Goal: Task Accomplishment & Management: Use online tool/utility

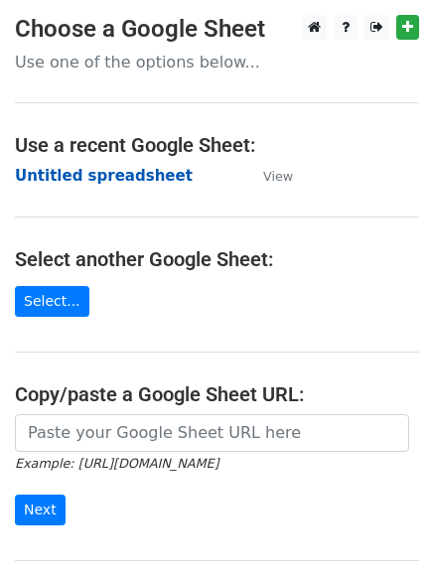
click at [145, 178] on strong "Untitled spreadsheet" at bounding box center [104, 176] width 178 height 18
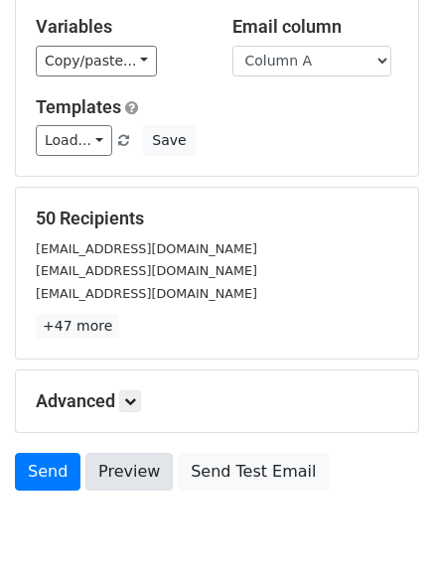
scroll to position [192, 0]
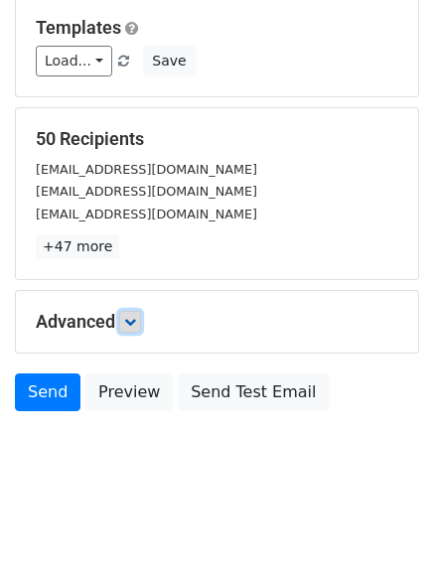
click at [131, 323] on icon at bounding box center [130, 322] width 12 height 12
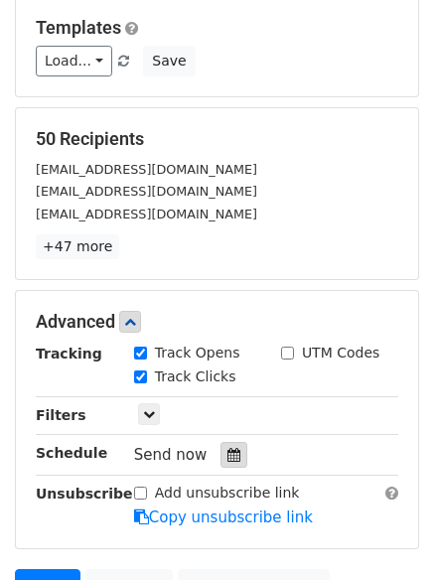
click at [227, 457] on icon at bounding box center [233, 455] width 13 height 14
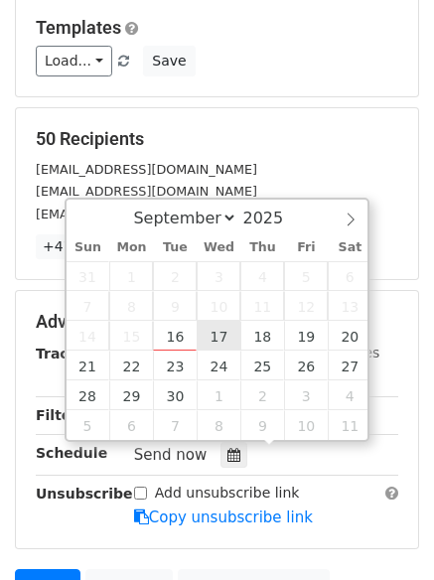
type input "2025-09-17 12:00"
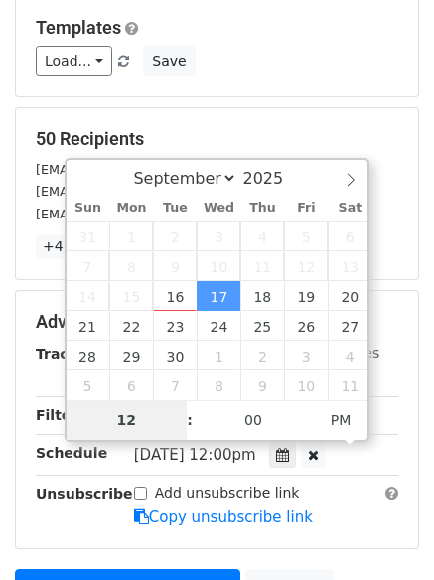
type input "1"
type input "2025-09-17 01:00"
type input "01"
click at [354, 423] on span "PM" at bounding box center [341, 420] width 55 height 40
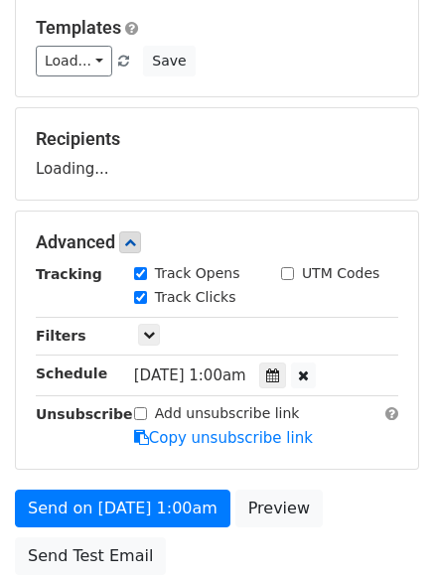
click at [286, 557] on div "Send on Sep 17 at 1:00am Preview Send Test Email" at bounding box center [217, 537] width 434 height 95
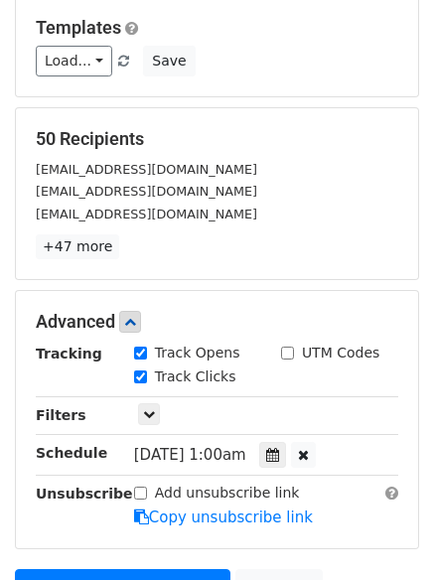
scroll to position [434, 0]
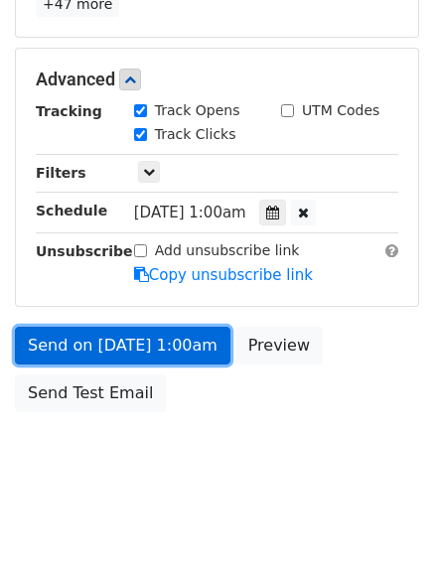
click at [160, 341] on link "Send on Sep 17 at 1:00am" at bounding box center [123, 346] width 216 height 38
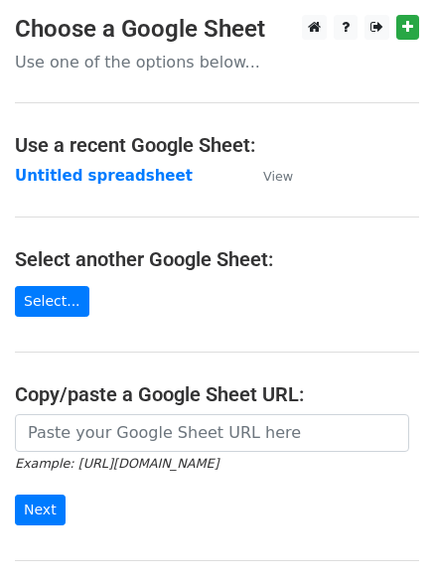
click at [142, 180] on strong "Untitled spreadsheet" at bounding box center [104, 176] width 178 height 18
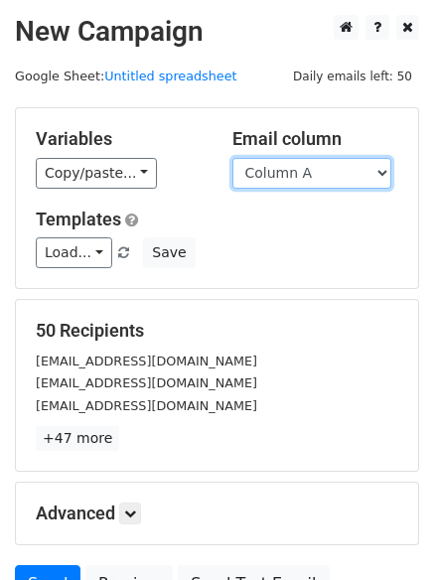
click at [296, 173] on select "Column A Column B Column C Column D Column E Column F" at bounding box center [311, 173] width 159 height 31
click at [232, 158] on select "Column A Column B Column C Column D Column E Column F" at bounding box center [311, 173] width 159 height 31
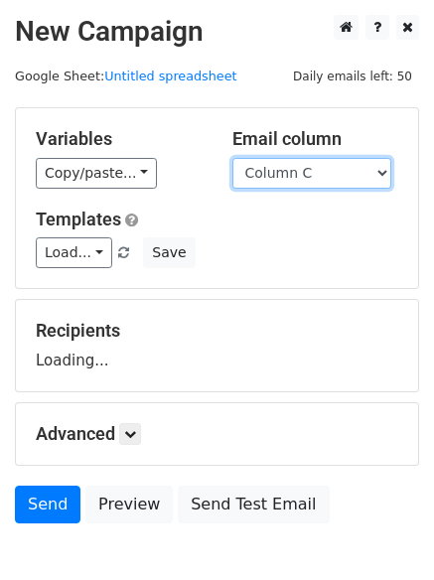
click at [310, 170] on select "Column A Column B Column C Column D Column E Column F" at bounding box center [311, 173] width 159 height 31
click at [319, 175] on select "Column A Column B Column C Column D Column E Column F" at bounding box center [311, 173] width 159 height 31
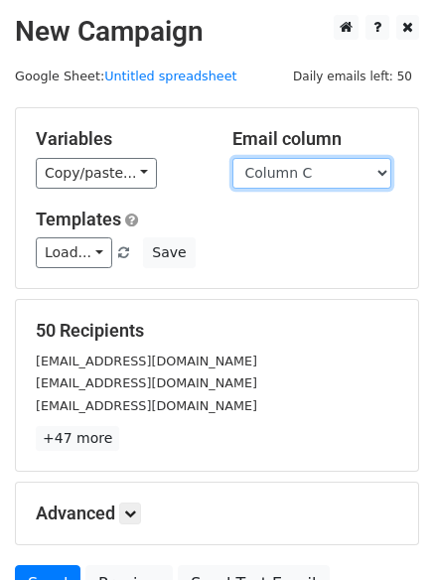
click at [321, 159] on select "Column A Column B Column C Column D Column E Column F" at bounding box center [311, 173] width 159 height 31
select select "Column B"
click at [232, 158] on select "Column A Column B Column C Column D Column E Column F" at bounding box center [311, 173] width 159 height 31
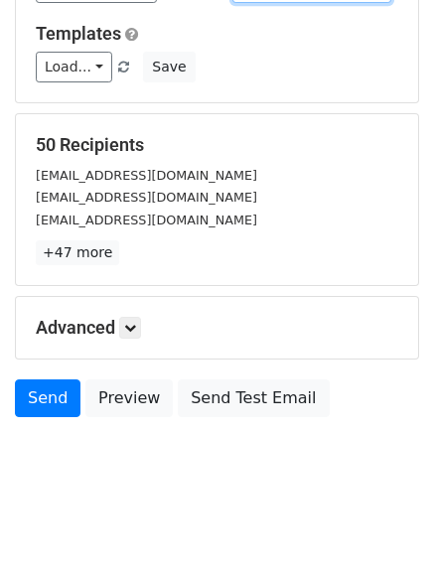
scroll to position [192, 0]
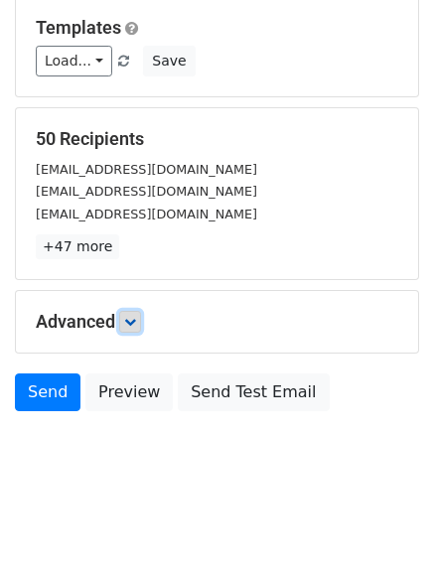
click at [136, 319] on icon at bounding box center [130, 322] width 12 height 12
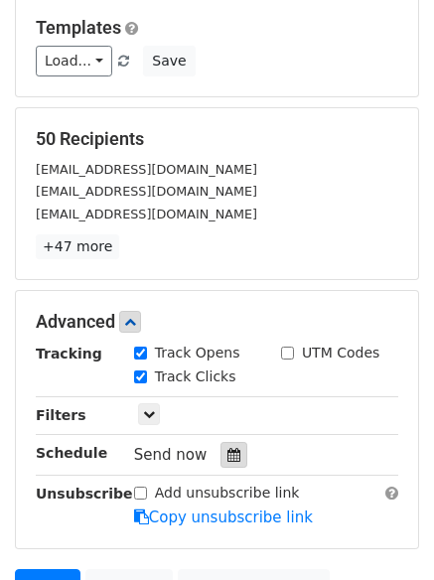
click at [231, 447] on div at bounding box center [233, 455] width 27 height 26
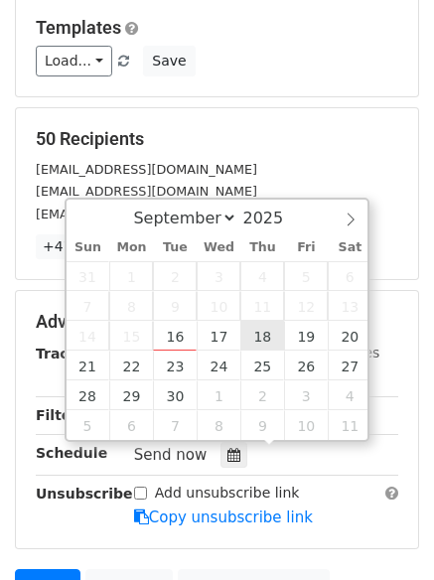
type input "2025-09-18 12:00"
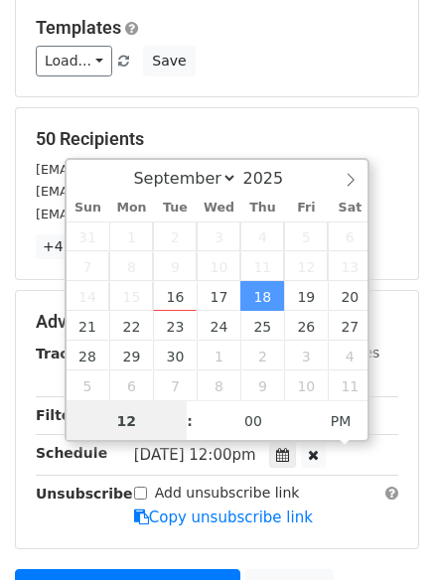
scroll to position [1, 0]
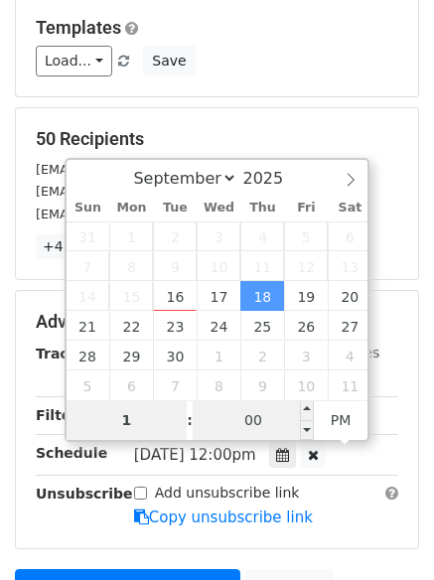
type input "1"
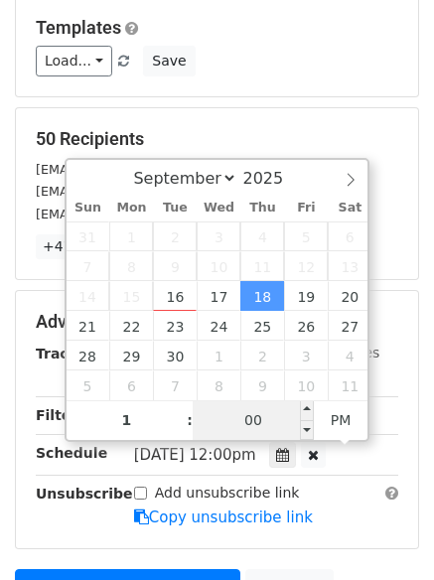
type input "2025-09-18 13:00"
type input "01"
click at [265, 415] on input "00" at bounding box center [253, 420] width 121 height 40
type input "11"
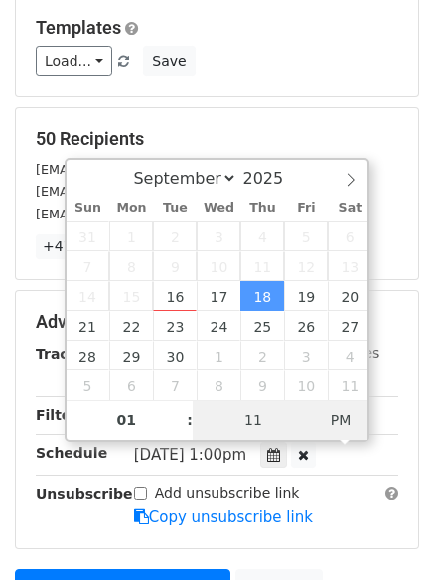
type input "2025-09-18 01:11"
click at [338, 415] on span "AM" at bounding box center [341, 420] width 55 height 40
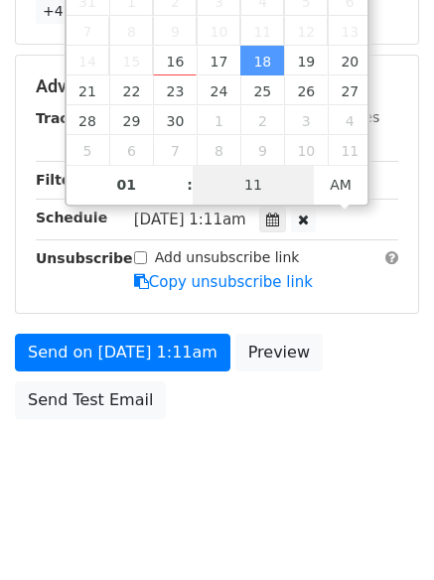
scroll to position [434, 0]
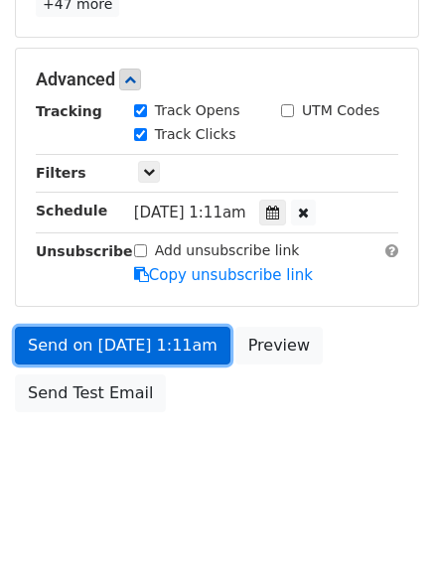
click at [181, 352] on link "Send on Sep 18 at 1:11am" at bounding box center [123, 346] width 216 height 38
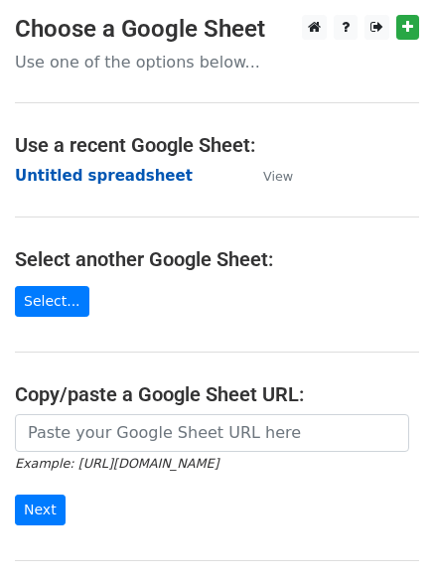
click at [106, 173] on strong "Untitled spreadsheet" at bounding box center [104, 176] width 178 height 18
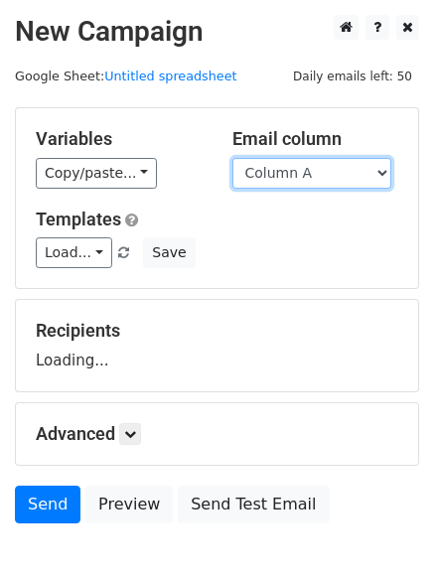
drag, startPoint x: 0, startPoint y: 0, endPoint x: 329, endPoint y: 176, distance: 372.8
click at [329, 176] on select "Column A Column B Column C Column D Column E Column F" at bounding box center [311, 173] width 159 height 31
click at [232, 158] on select "Column A Column B Column C Column D Column E Column F" at bounding box center [311, 173] width 159 height 31
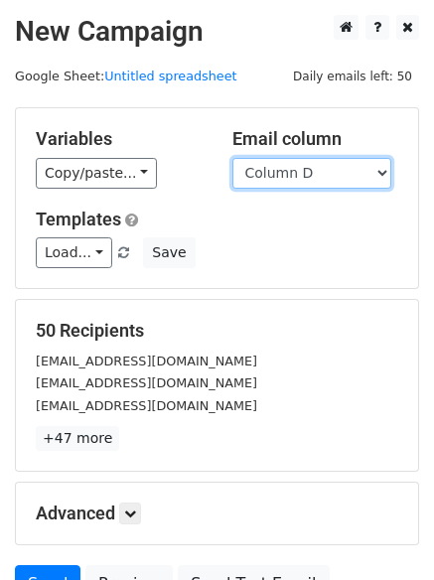
click at [334, 169] on select "Column A Column B Column C Column D Column E Column F" at bounding box center [311, 173] width 159 height 31
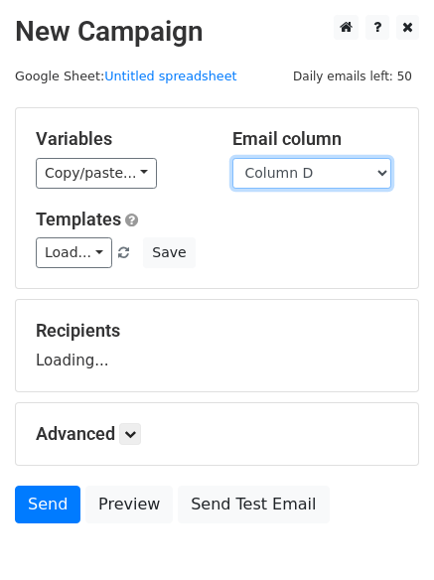
select select "Column C"
click at [232, 158] on select "Column A Column B Column C Column D Column E Column F" at bounding box center [311, 173] width 159 height 31
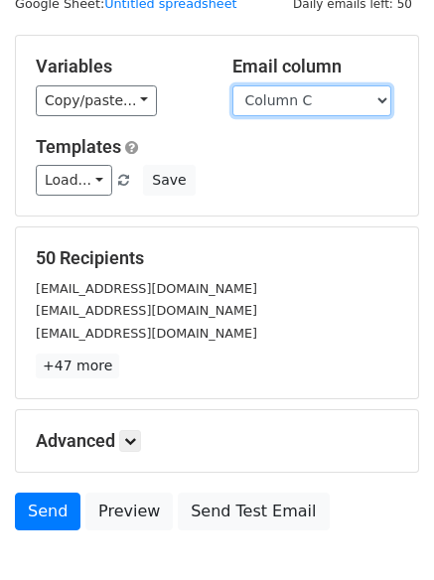
scroll to position [112, 0]
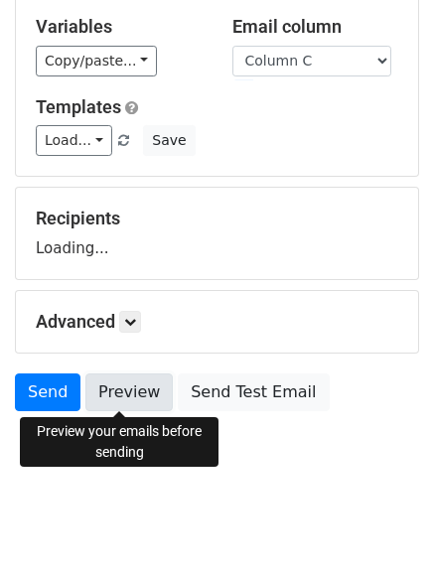
click at [135, 382] on link "Preview" at bounding box center [128, 392] width 87 height 38
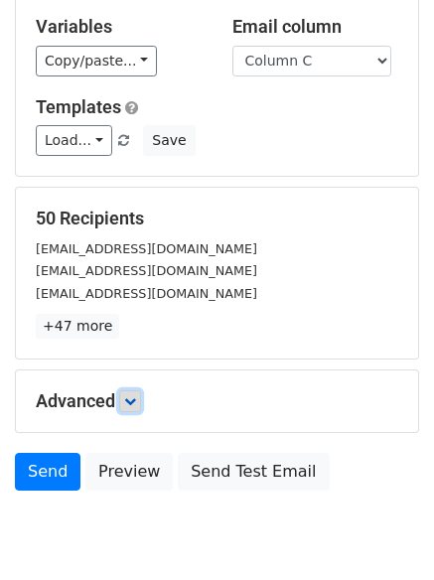
click at [136, 397] on icon at bounding box center [130, 401] width 12 height 12
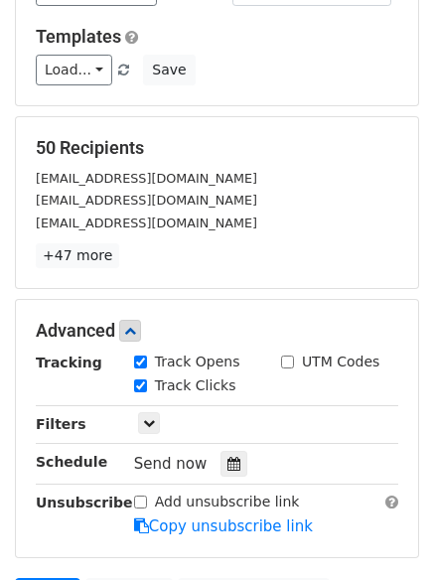
scroll to position [311, 0]
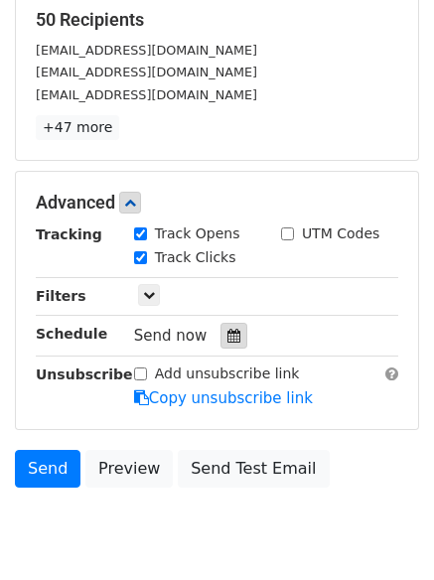
click at [236, 336] on div at bounding box center [233, 336] width 27 height 26
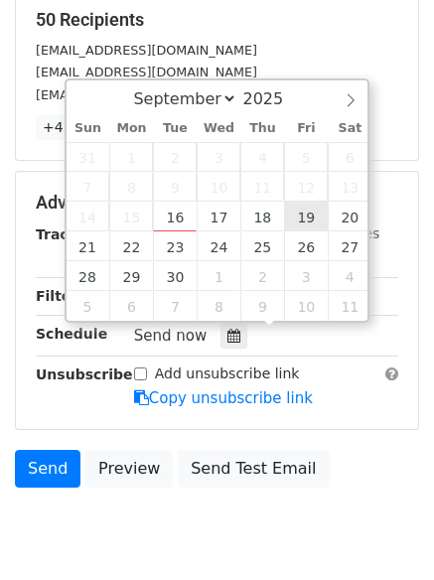
type input "2025-09-19 12:00"
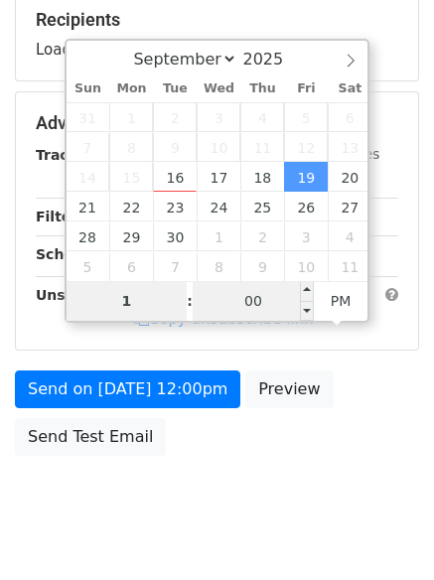
type input "1"
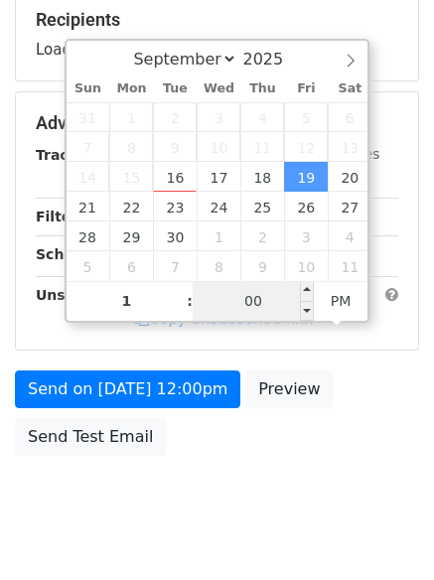
type input "2025-09-19 13:00"
type input "01"
click at [253, 310] on input "00" at bounding box center [253, 301] width 121 height 40
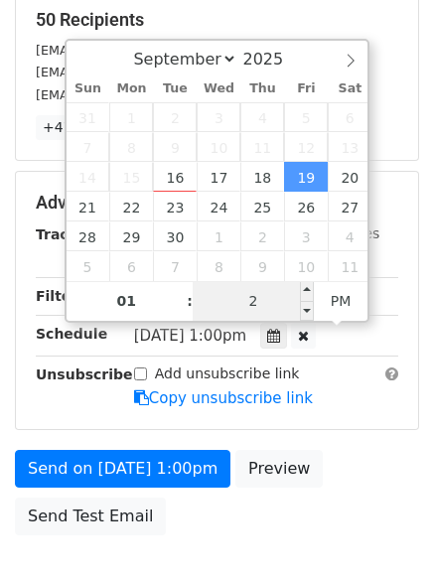
type input "22"
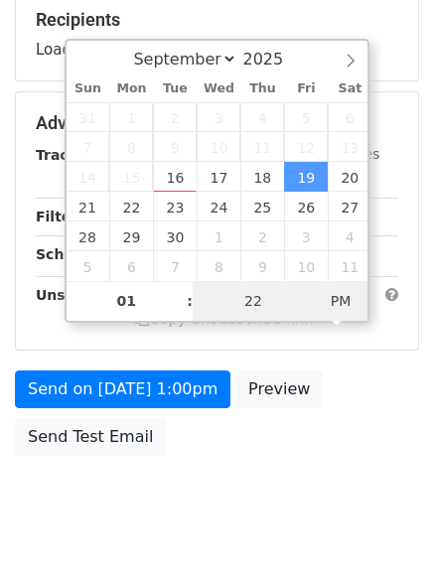
type input "2025-09-19 01:22"
click at [338, 298] on span "PM" at bounding box center [341, 301] width 55 height 40
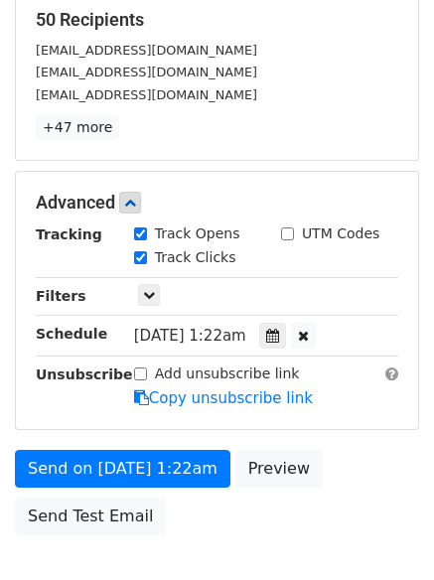
click at [246, 508] on div "Send on Sep 19 at 1:22am Preview Send Test Email" at bounding box center [217, 497] width 434 height 95
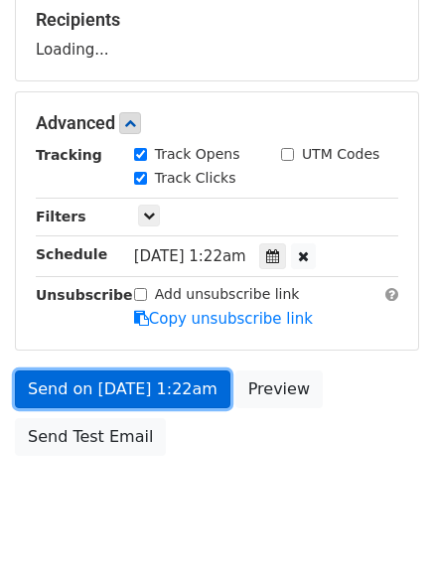
click at [189, 395] on link "Send on Sep 19 at 1:22am" at bounding box center [123, 389] width 216 height 38
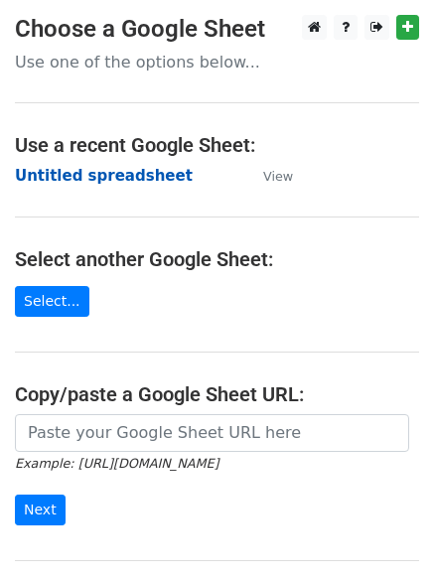
click at [122, 175] on strong "Untitled spreadsheet" at bounding box center [104, 176] width 178 height 18
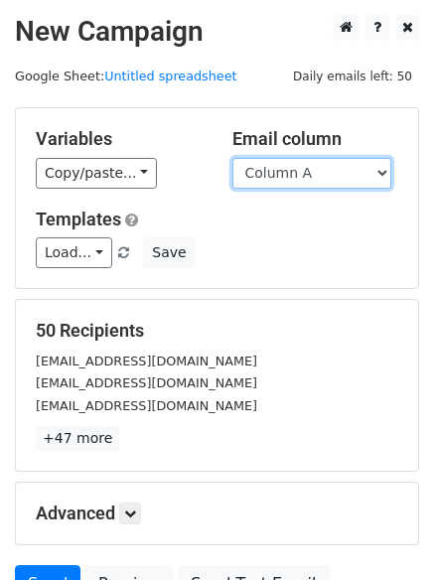
click at [308, 168] on select "Column A Column B Column C Column D Column E Column F" at bounding box center [311, 173] width 159 height 31
select select "Column D"
click at [232, 158] on select "Column A Column B Column C Column D Column E Column F" at bounding box center [311, 173] width 159 height 31
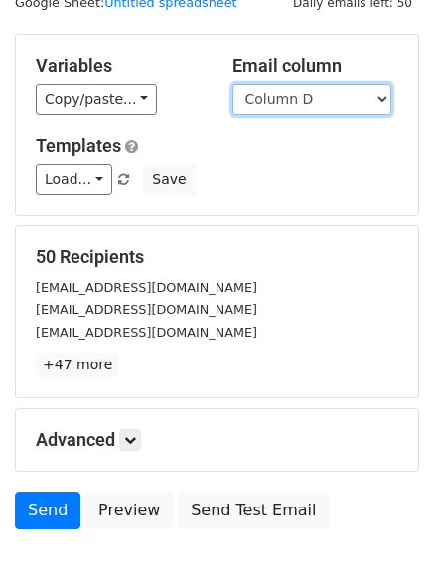
scroll to position [112, 0]
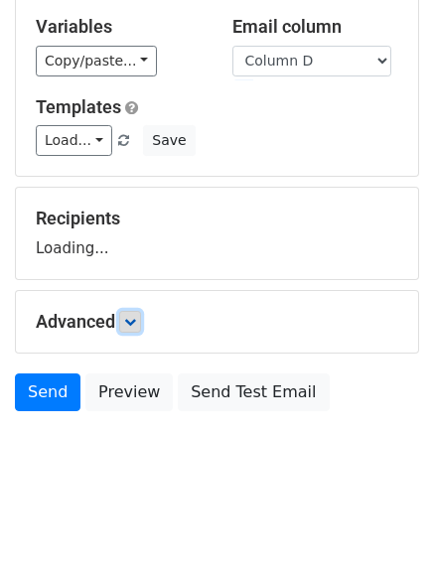
click at [137, 332] on link at bounding box center [130, 322] width 22 height 22
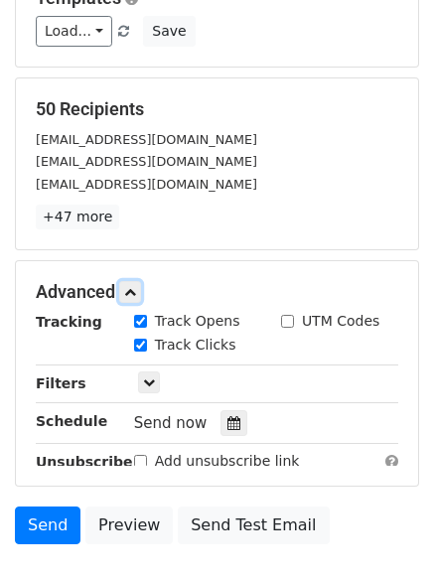
scroll to position [369, 0]
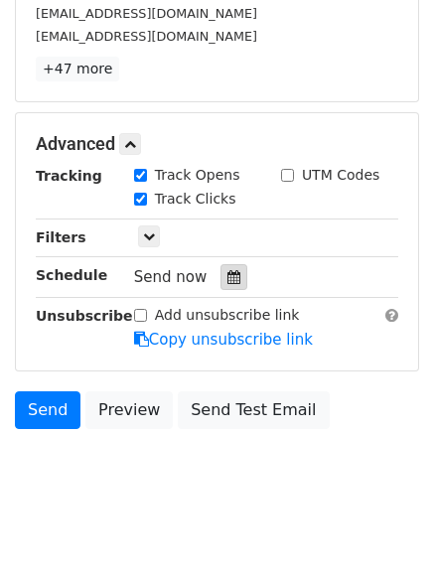
click at [222, 289] on div at bounding box center [233, 277] width 27 height 26
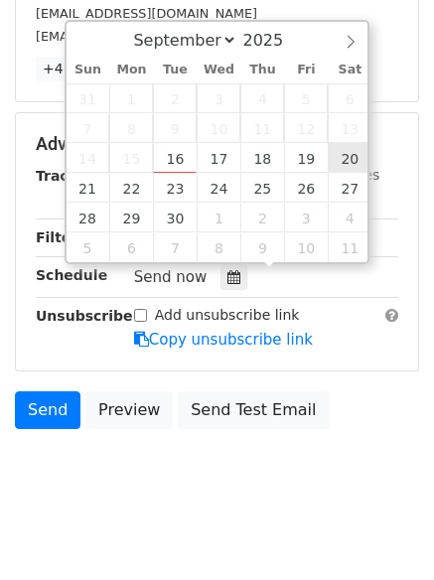
type input "2025-09-20 12:00"
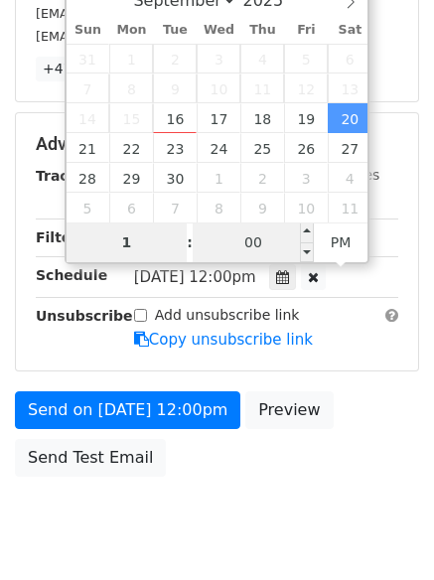
type input "1"
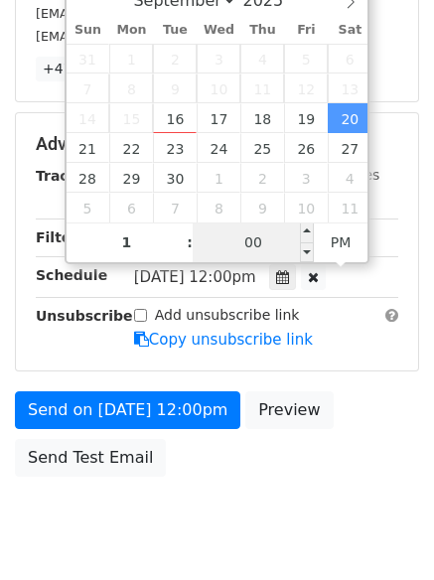
type input "2025-09-20 13:00"
type input "01"
click at [265, 251] on input "00" at bounding box center [253, 242] width 121 height 40
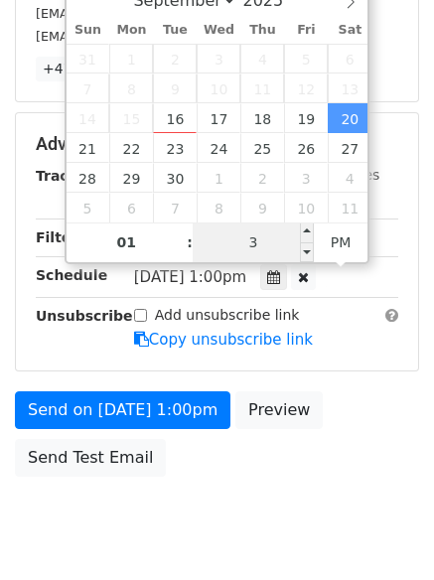
type input "33"
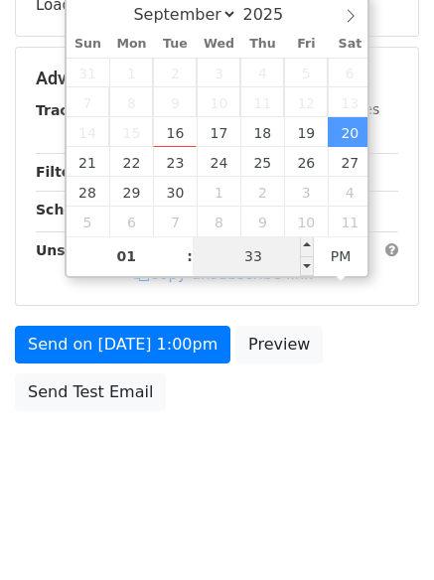
scroll to position [355, 0]
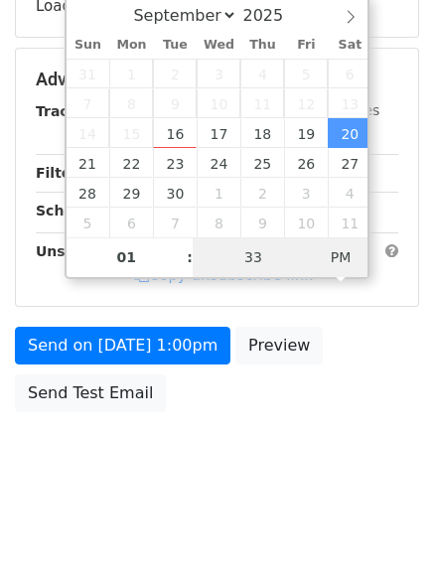
type input "2025-09-20 01:33"
click at [335, 248] on span "PM" at bounding box center [341, 257] width 55 height 40
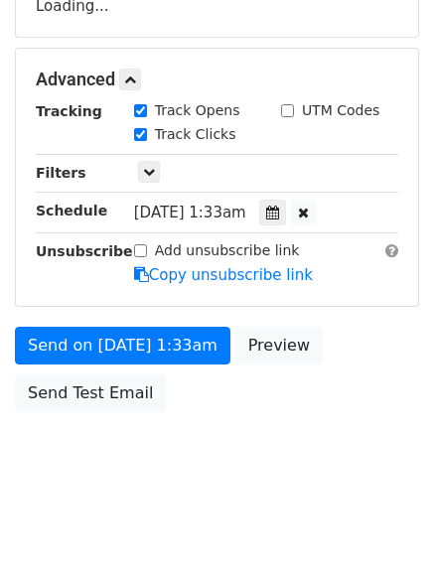
click at [205, 502] on html "New Campaign Daily emails left: 50 Google Sheet: Untitled spreadsheet Variables…" at bounding box center [217, 113] width 434 height 936
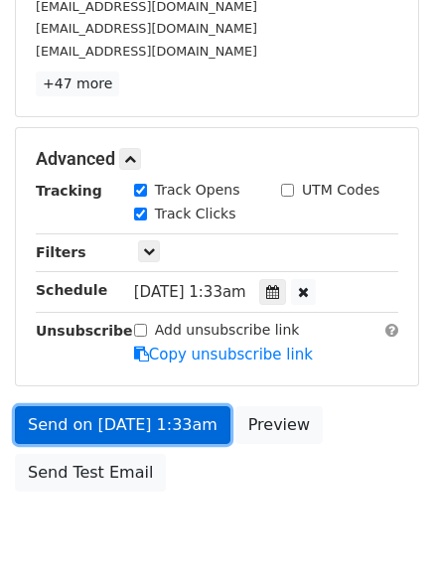
click at [167, 424] on link "Send on Sep 20 at 1:33am" at bounding box center [123, 425] width 216 height 38
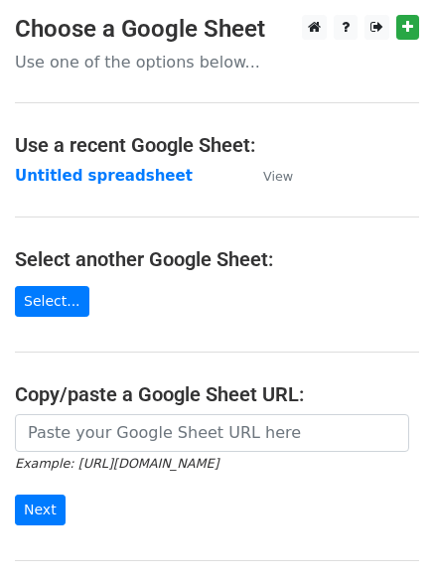
click at [147, 178] on strong "Untitled spreadsheet" at bounding box center [104, 176] width 178 height 18
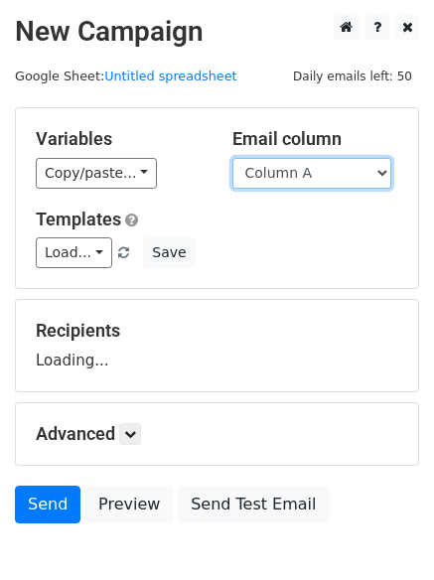
drag, startPoint x: 0, startPoint y: 0, endPoint x: 350, endPoint y: 162, distance: 385.3
click at [350, 162] on select "Column A Column B Column C Column D Column E Column F" at bounding box center [311, 173] width 159 height 31
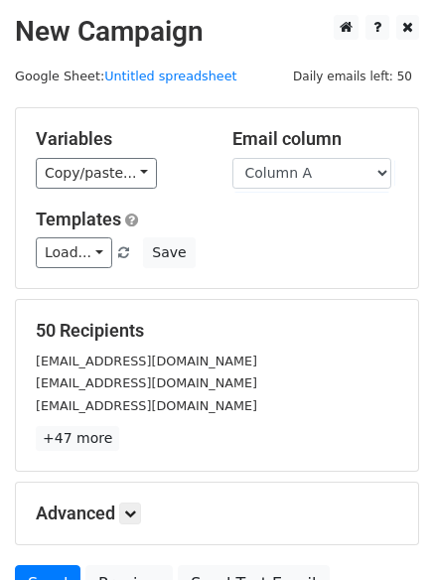
click at [317, 313] on div "50 Recipients [EMAIL_ADDRESS][DOMAIN_NAME] [EMAIL_ADDRESS][DOMAIN_NAME] [EMAIL_…" at bounding box center [217, 385] width 402 height 171
click at [325, 177] on select "Column A Column B Column C Column D Column E Column F" at bounding box center [311, 173] width 159 height 31
select select "Column E"
click at [232, 158] on select "Column A Column B Column C Column D Column E Column F" at bounding box center [311, 173] width 159 height 31
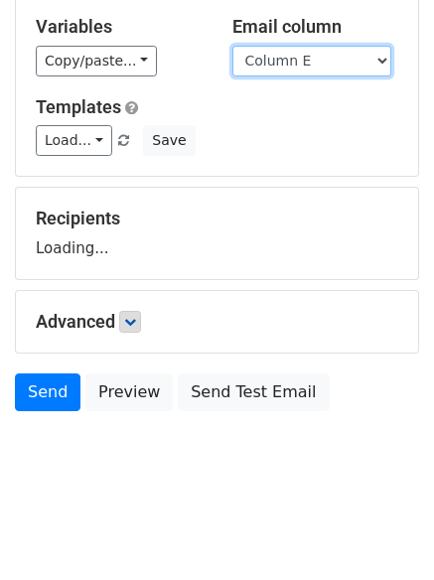
scroll to position [130, 0]
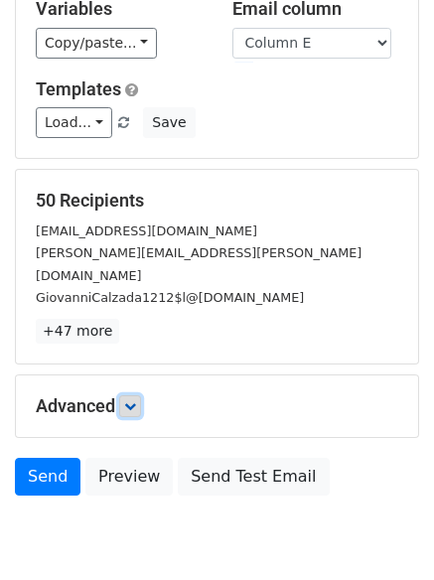
click at [135, 395] on link at bounding box center [130, 406] width 22 height 22
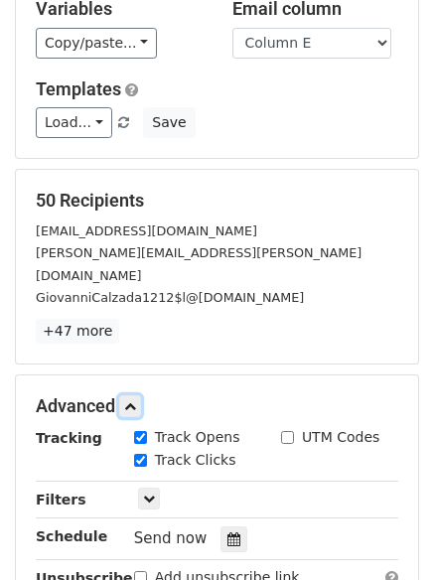
scroll to position [386, 0]
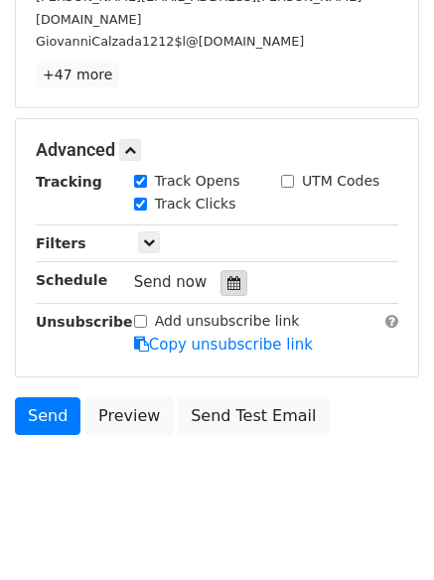
click at [236, 270] on div at bounding box center [233, 283] width 27 height 26
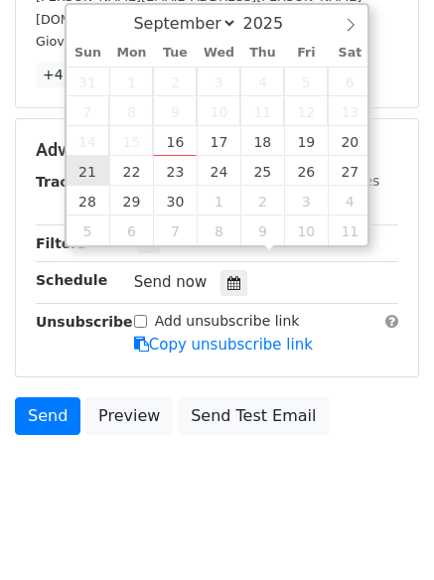
type input "2025-09-21 12:00"
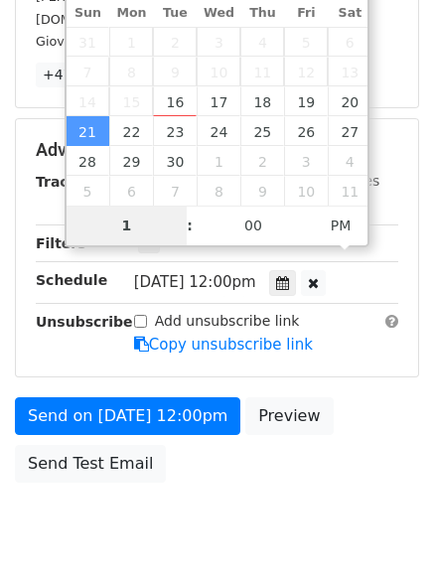
scroll to position [355, 0]
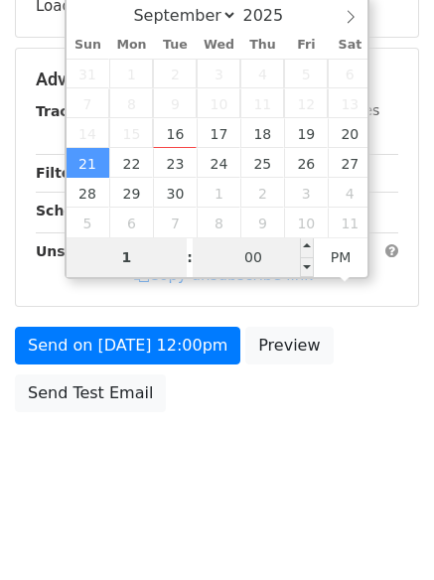
type input "1"
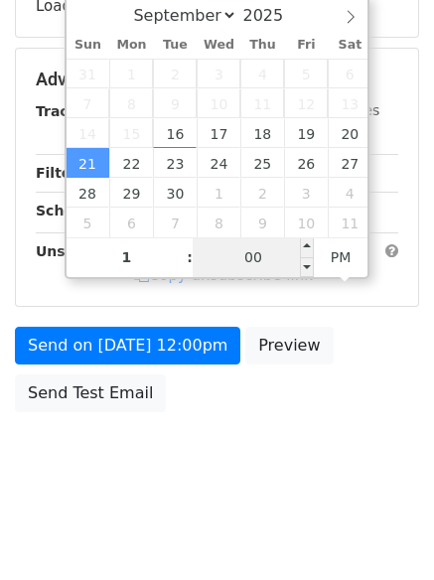
type input "2025-09-21 13:00"
type input "01"
click at [254, 264] on input "00" at bounding box center [253, 257] width 121 height 40
type input "44"
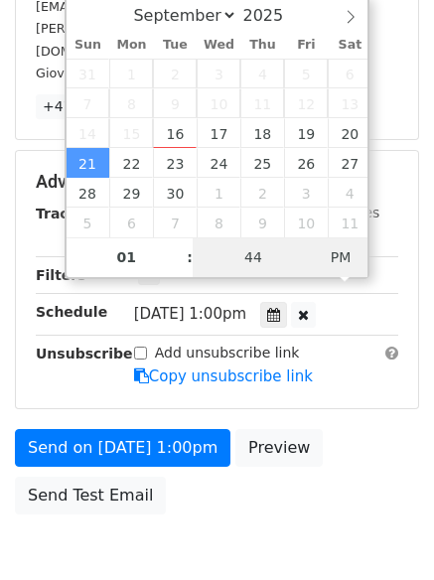
type input "2025-09-21 01:44"
click at [346, 249] on span "AM" at bounding box center [341, 257] width 55 height 40
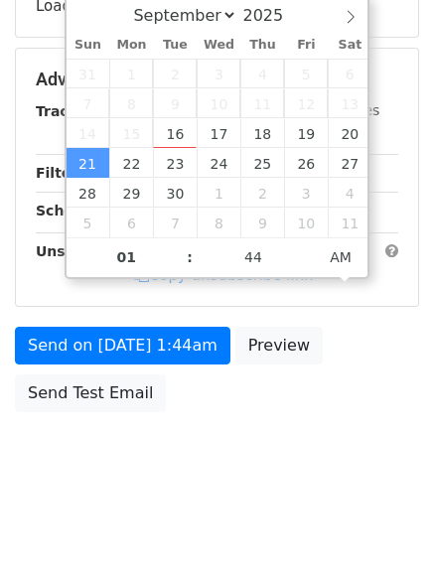
click at [263, 463] on body "New Campaign Daily emails left: 50 Google Sheet: Untitled spreadsheet Variables…" at bounding box center [217, 80] width 434 height 841
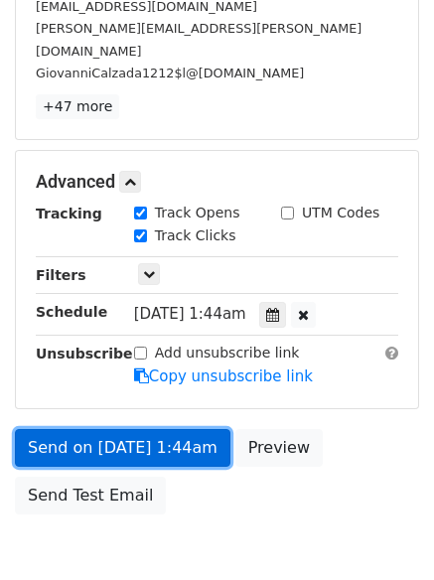
click at [193, 429] on link "Send on Sep 21 at 1:44am" at bounding box center [123, 448] width 216 height 38
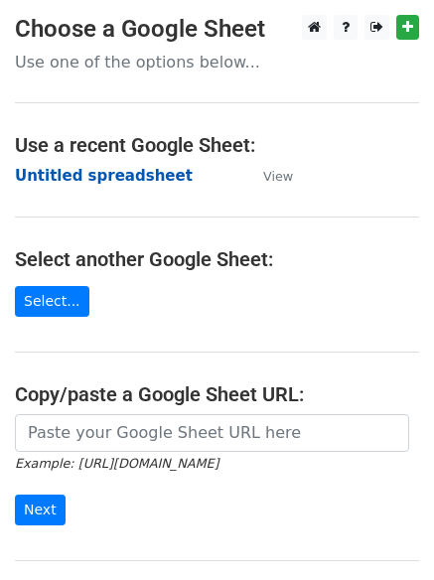
click at [72, 179] on strong "Untitled spreadsheet" at bounding box center [104, 176] width 178 height 18
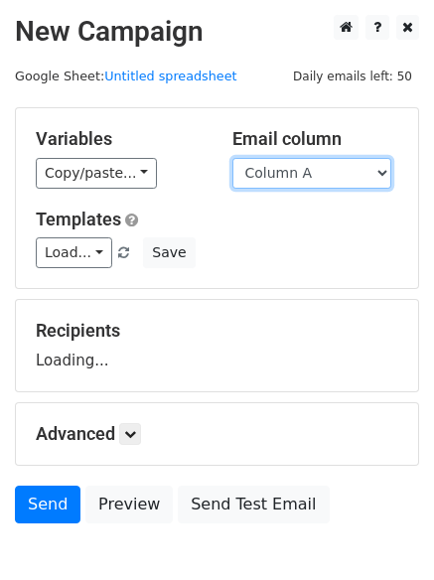
drag, startPoint x: 319, startPoint y: 176, endPoint x: 317, endPoint y: 188, distance: 12.1
click at [319, 176] on select "Column A Column B Column C Column D Column E Column F" at bounding box center [311, 173] width 159 height 31
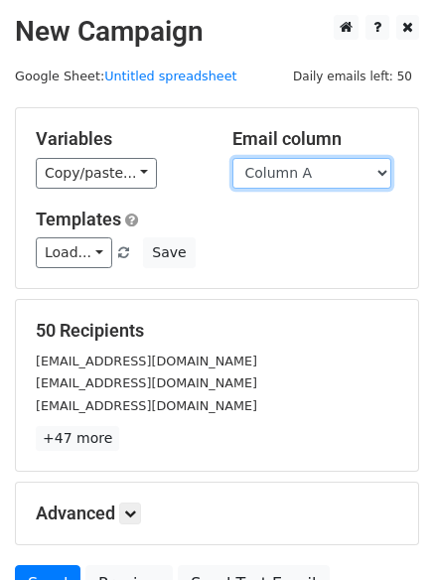
click at [319, 182] on select "Column A Column B Column C Column D Column E Column F" at bounding box center [311, 173] width 159 height 31
select select "Column F"
click at [232, 158] on select "Column A Column B Column C Column D Column E Column F" at bounding box center [311, 173] width 159 height 31
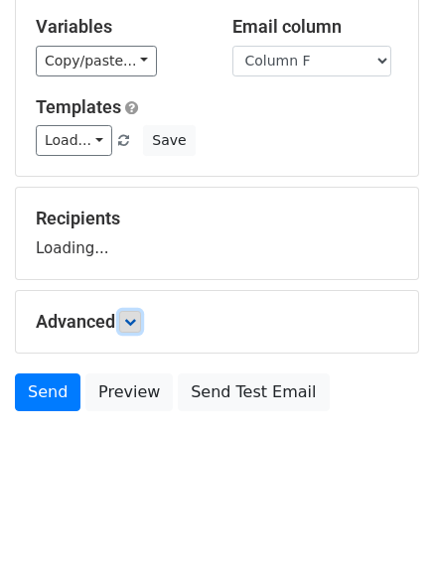
click at [141, 326] on link at bounding box center [130, 322] width 22 height 22
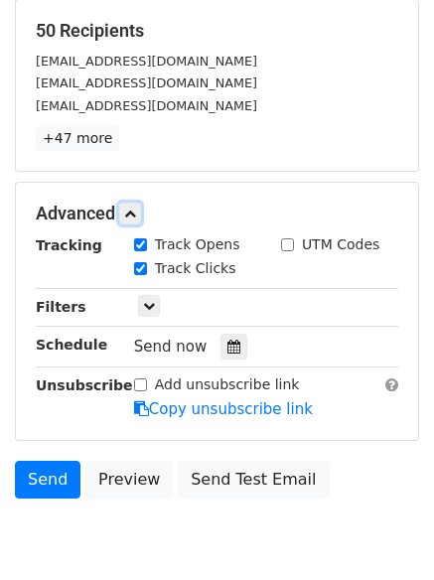
scroll to position [306, 0]
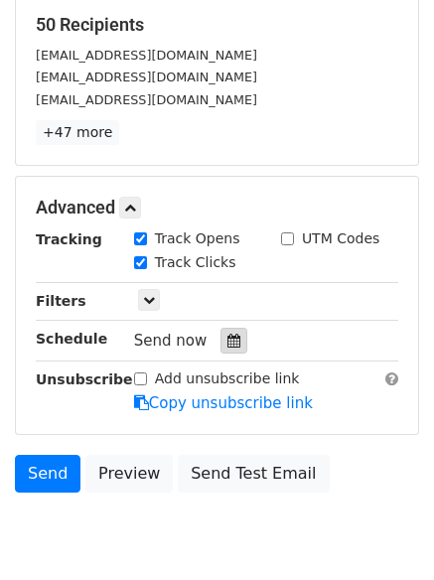
click at [235, 339] on div at bounding box center [233, 341] width 27 height 26
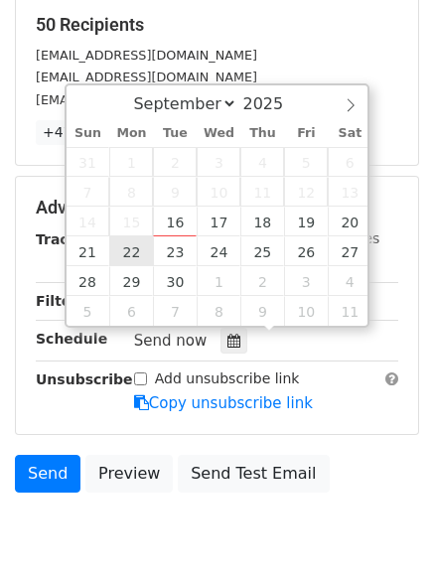
type input "[DATE] 12:00"
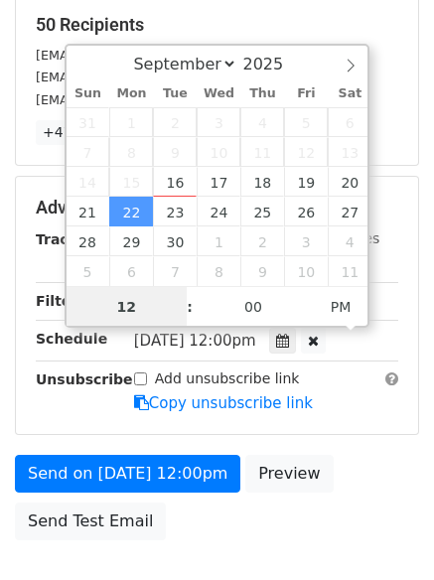
scroll to position [1, 0]
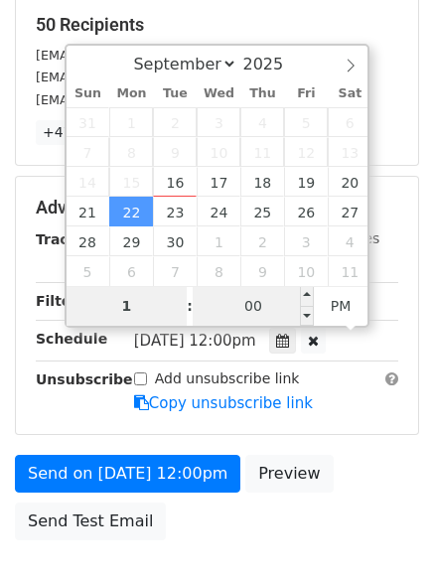
type input "1"
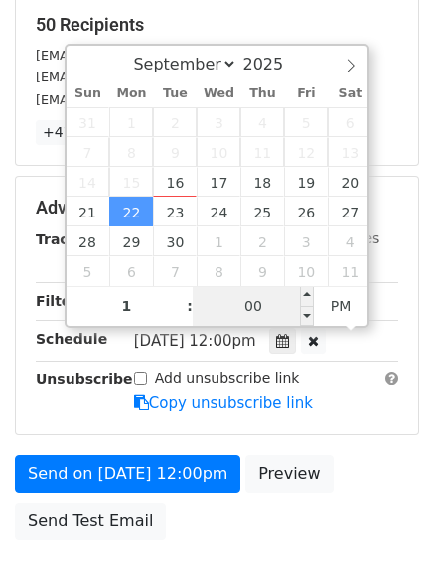
type input "[DATE] 13:00"
type input "01"
click at [245, 305] on input "00" at bounding box center [253, 306] width 121 height 40
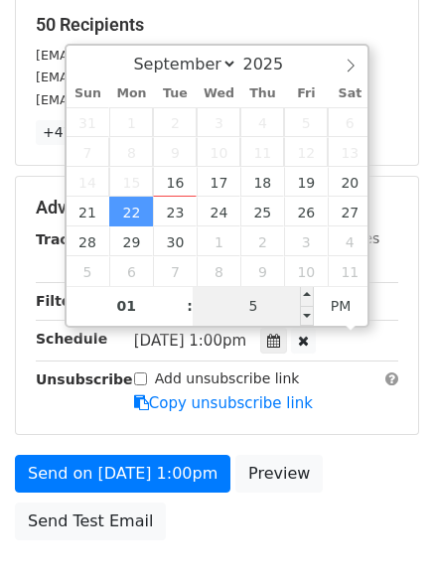
type input "55"
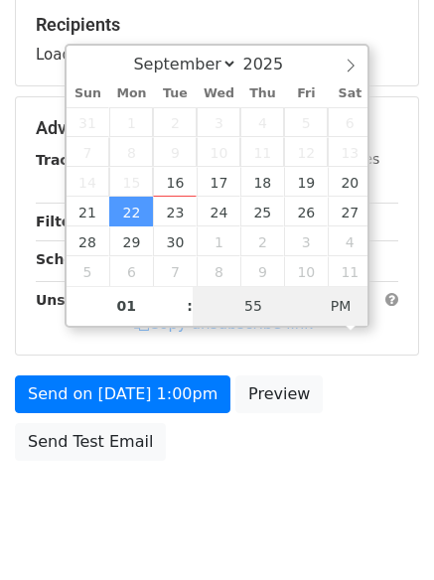
type input "[DATE] 01:55"
click at [336, 307] on span "PM" at bounding box center [341, 306] width 55 height 40
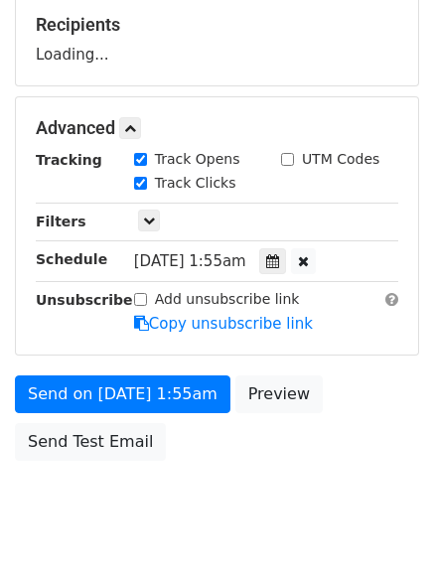
click at [200, 479] on body "New Campaign Daily emails left: 50 Google Sheet: Untitled spreadsheet Variables…" at bounding box center [217, 129] width 434 height 841
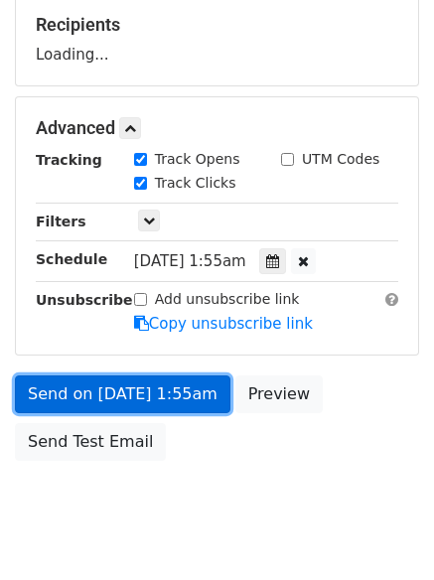
click at [166, 376] on link "Send on [DATE] 1:55am" at bounding box center [123, 394] width 216 height 38
